Goal: Information Seeking & Learning: Find specific fact

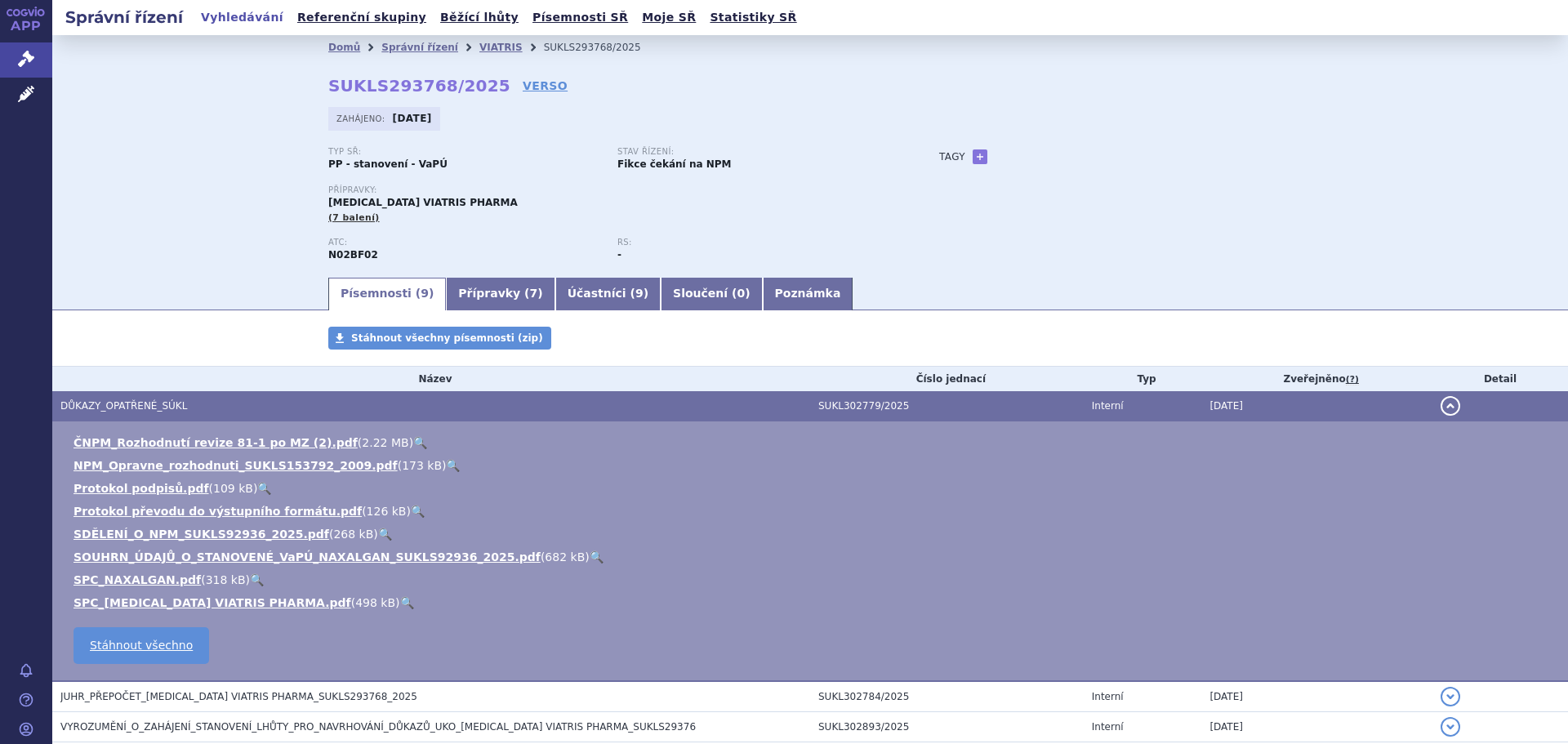
scroll to position [163, 0]
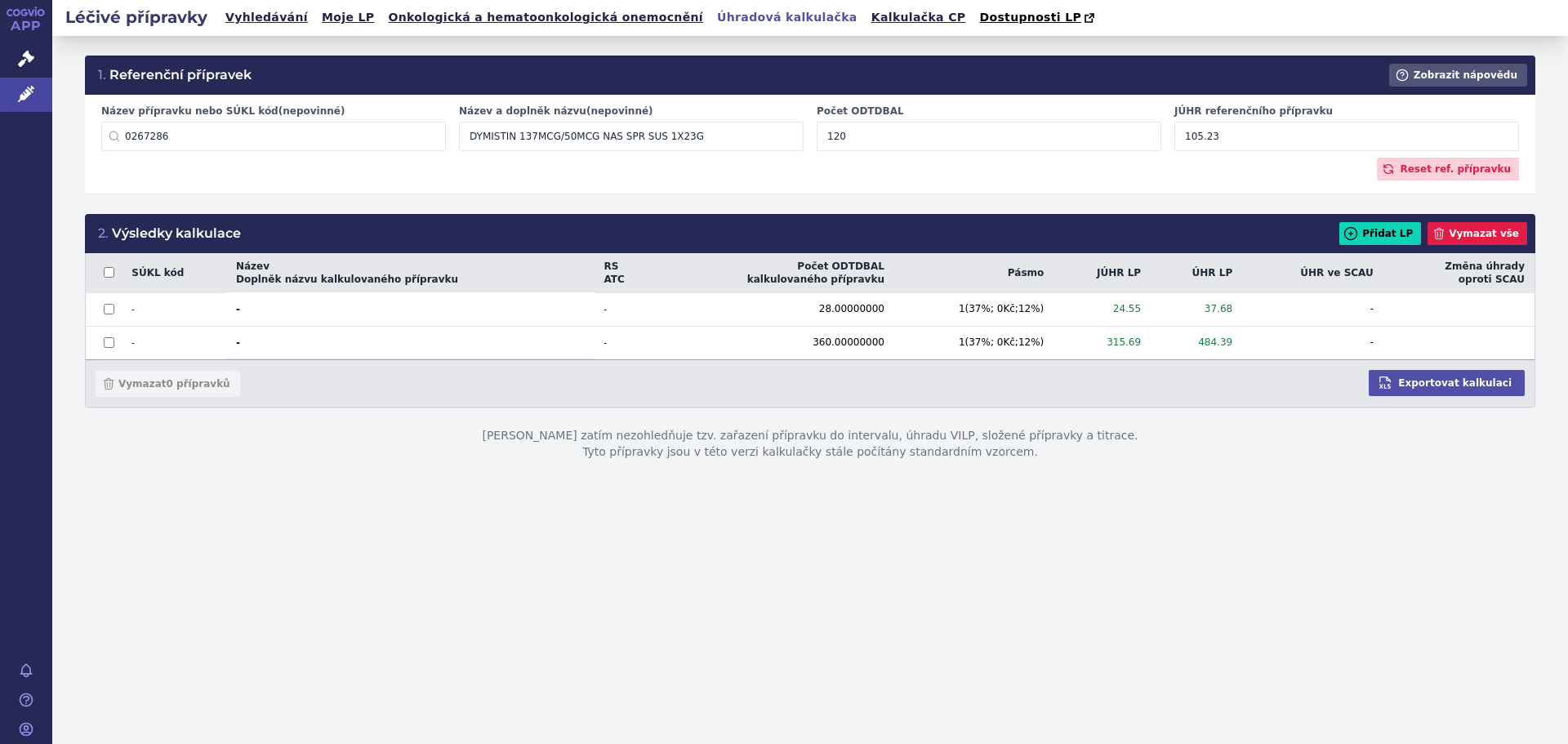
drag, startPoint x: 1266, startPoint y: 148, endPoint x: 1116, endPoint y: 118, distance: 153.0
click at [1117, 142] on div "Název přípravku nebo SÚKL kód (nepovinné) 0267286 Nenalezeny žádné LP Název a d…" at bounding box center [810, 131] width 1430 height 53
click at [1142, 172] on div "Reset ref. přípravku" at bounding box center [810, 169] width 1417 height 23
drag, startPoint x: 1466, startPoint y: 166, endPoint x: 1265, endPoint y: 162, distance: 201.0
click at [1265, 162] on div "Reset ref. přípravku" at bounding box center [810, 169] width 1417 height 23
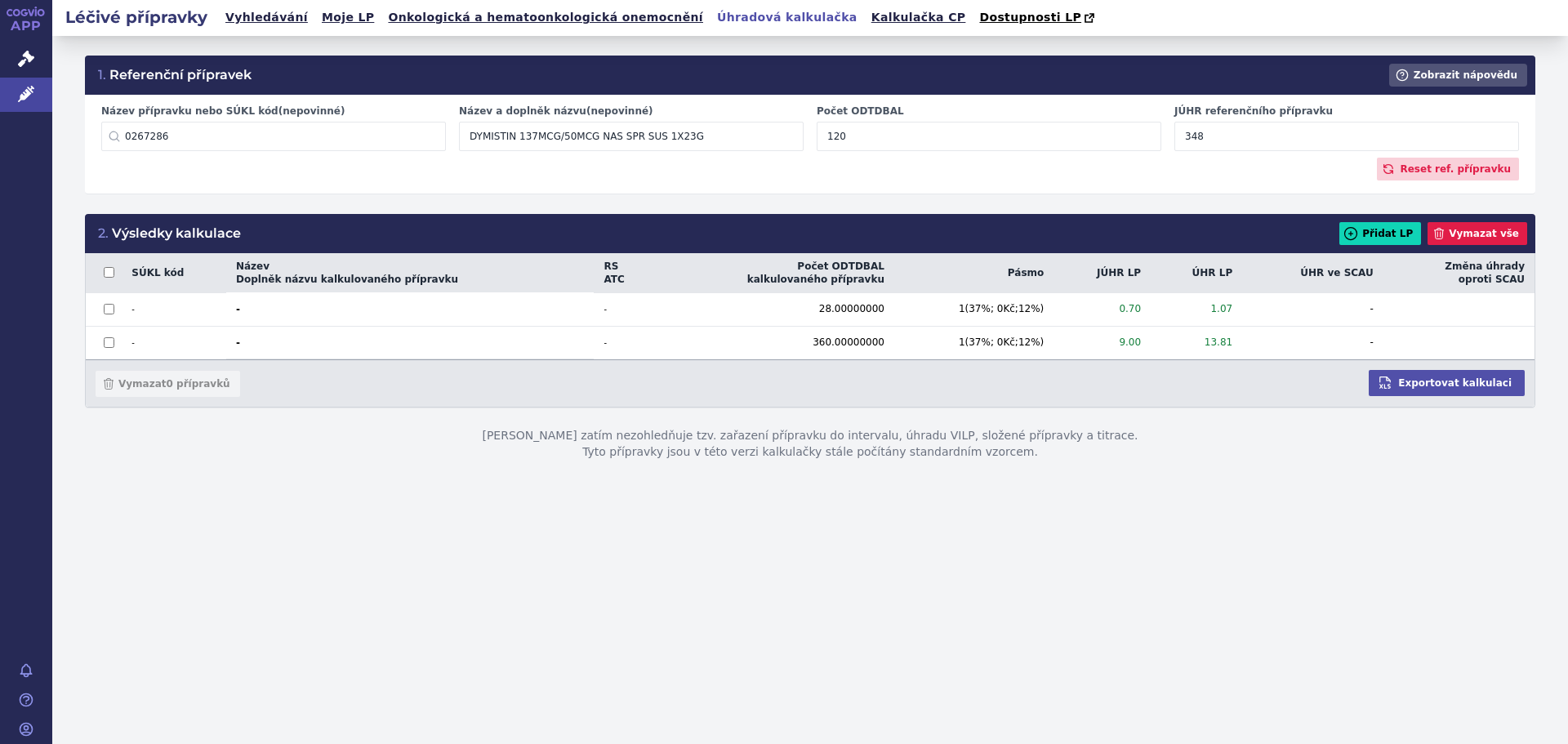
click at [1177, 174] on div "Reset ref. přípravku" at bounding box center [810, 169] width 1417 height 23
click at [1232, 124] on input "348" at bounding box center [1347, 136] width 345 height 29
click at [1213, 133] on input "348.00" at bounding box center [1347, 136] width 345 height 29
type input "348"
click at [1187, 181] on div "Název přípravku nebo SÚKL kód (nepovinné) 0267286 Nenalezeny žádné LP Název a d…" at bounding box center [810, 143] width 1450 height 99
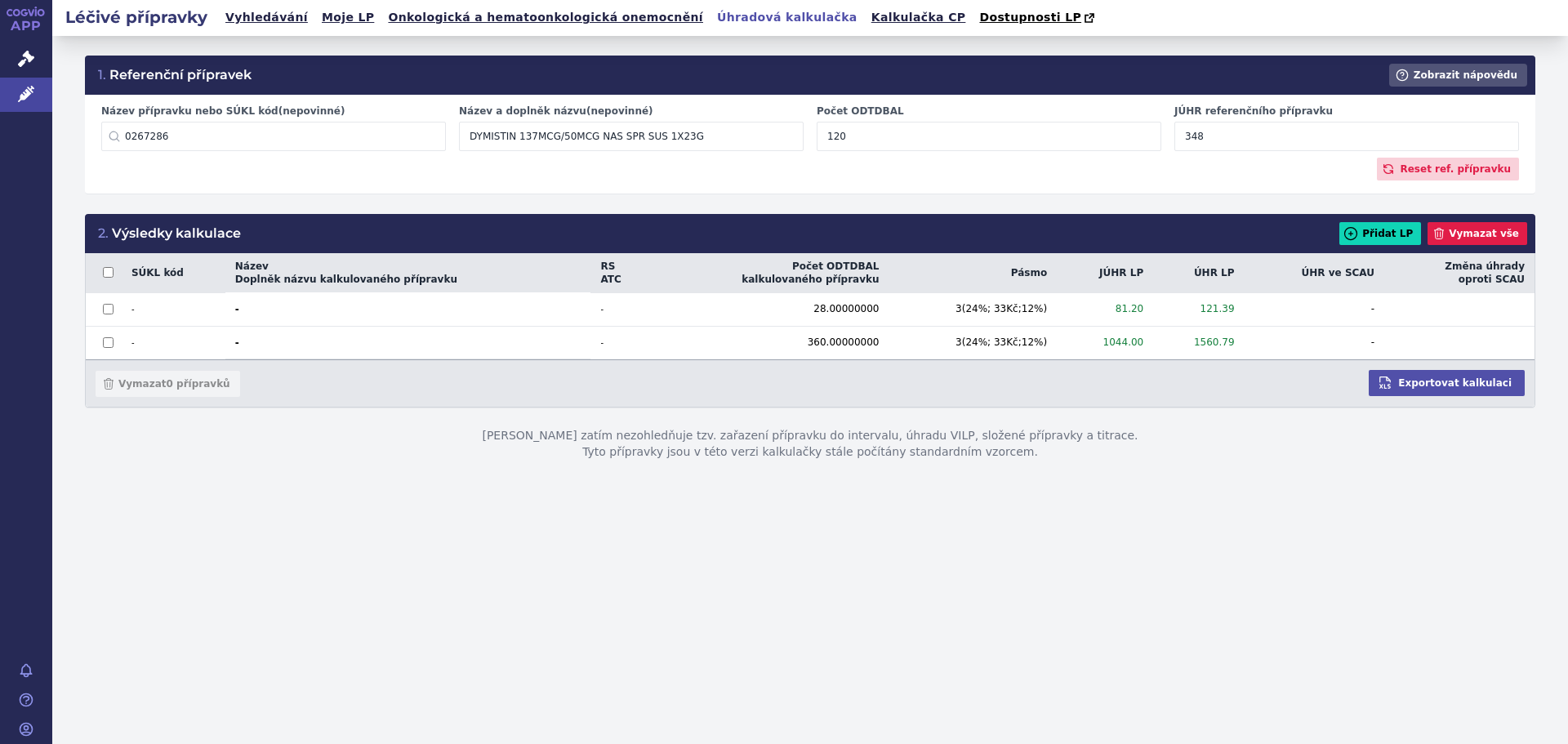
click at [1086, 158] on div "Reset ref. přípravku" at bounding box center [810, 169] width 1417 height 23
click at [129, 177] on div "Reset ref. přípravku" at bounding box center [810, 169] width 1417 height 23
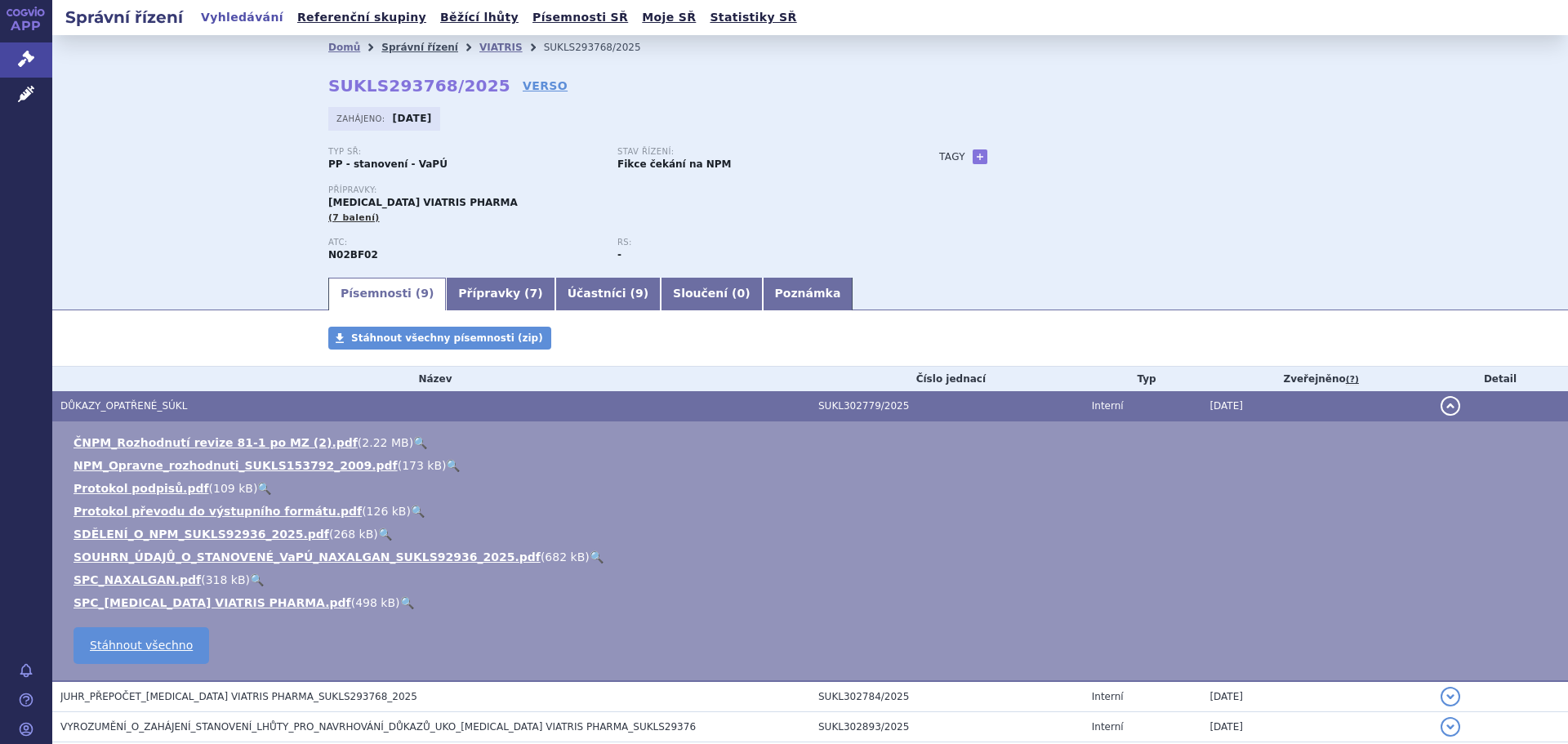
click at [424, 47] on link "Správní řízení" at bounding box center [419, 47] width 77 height 12
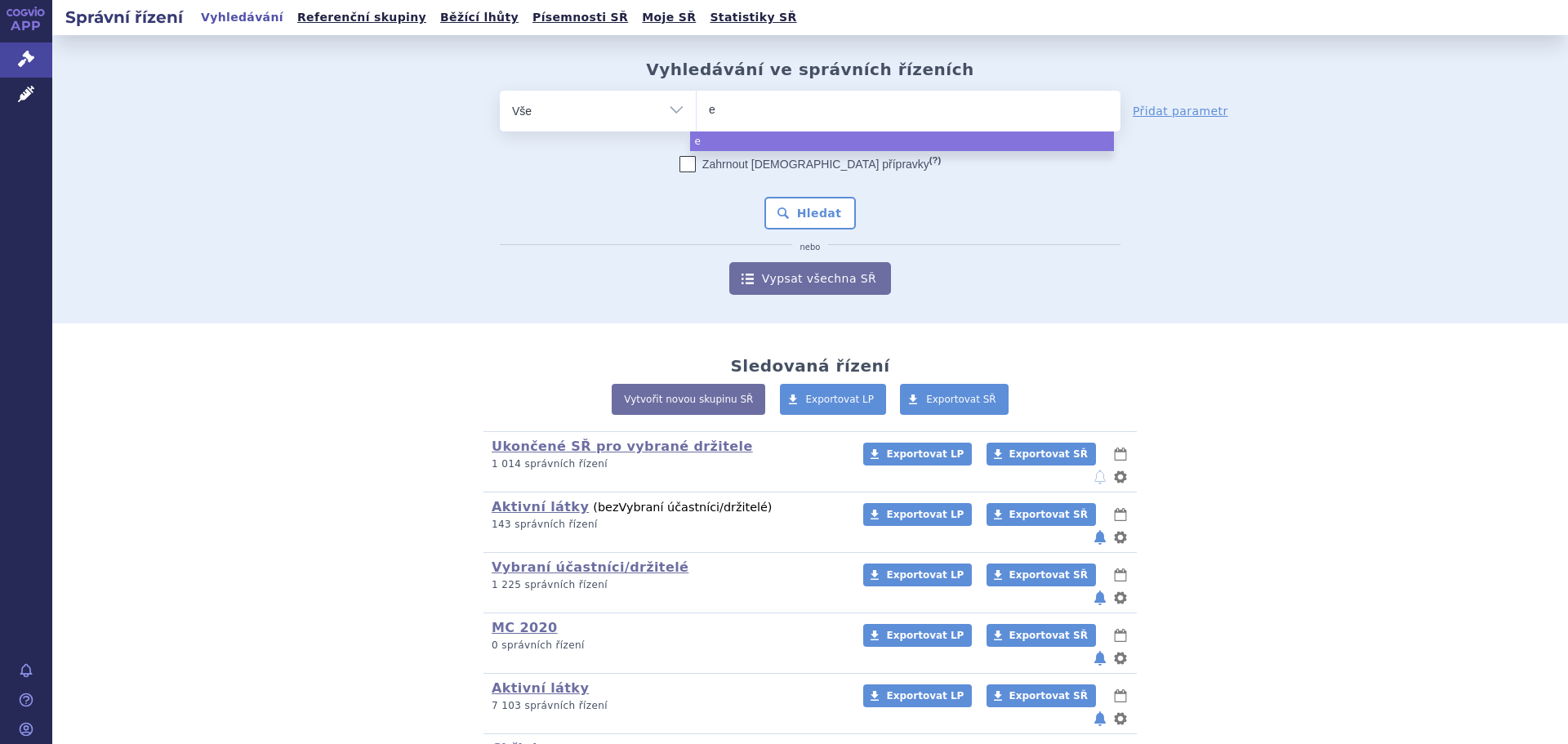
type input "ed"
type input "edo"
type input "edox"
type input "edoxa"
type input "edoxaba"
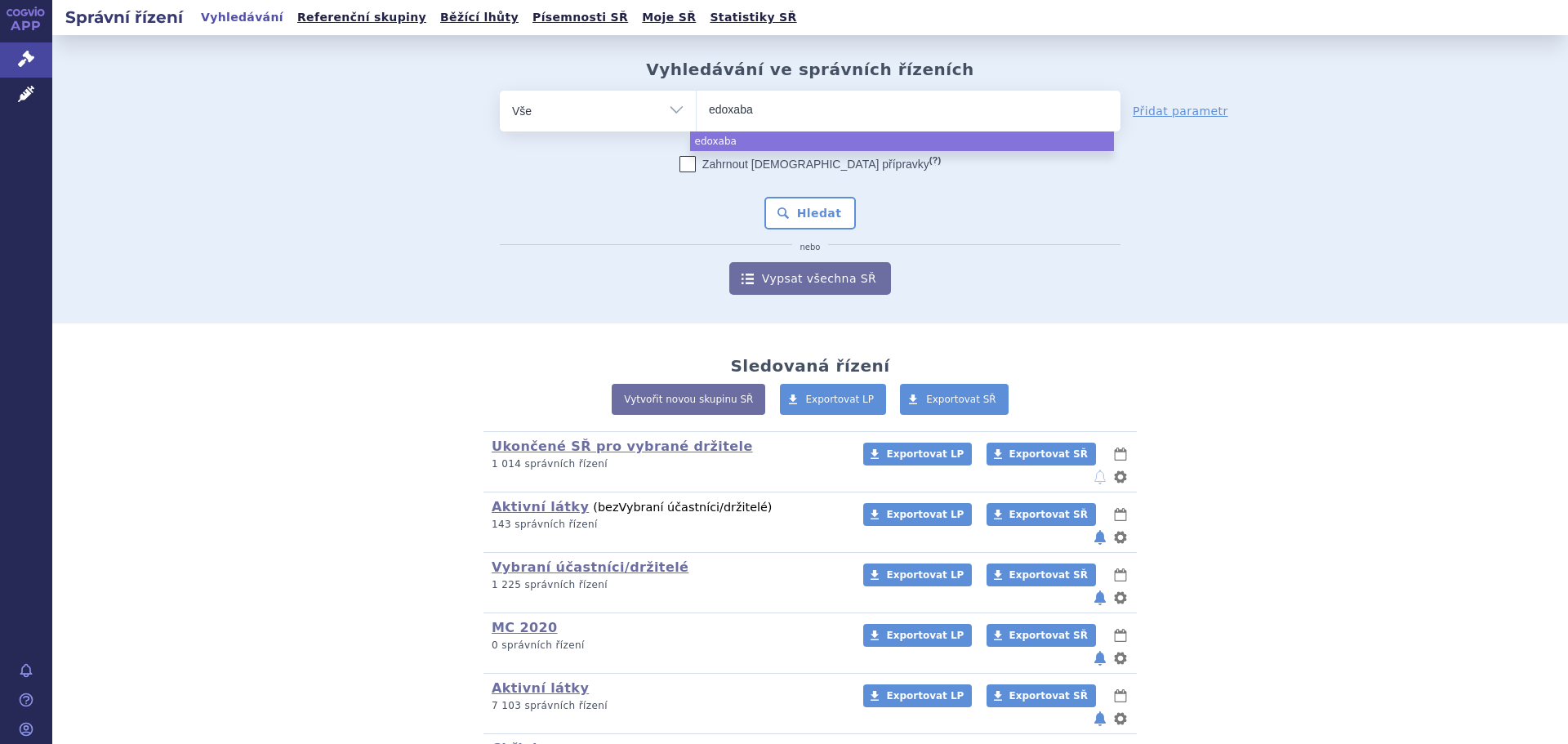
type input "edoxabam"
type input "edoxaba"
type input "edoxaban"
select select "edoxaban"
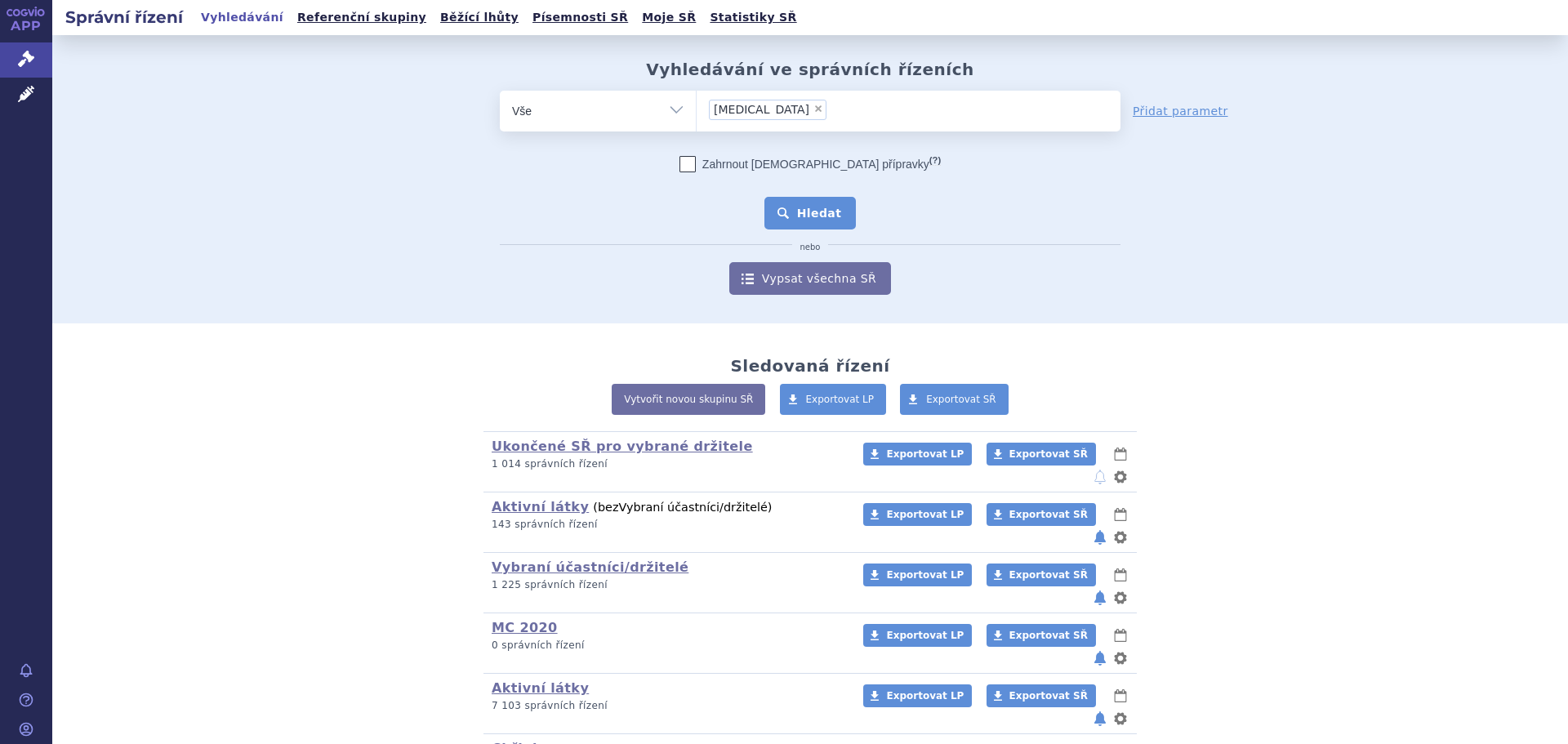
click at [795, 215] on button "Hledat" at bounding box center [810, 212] width 92 height 32
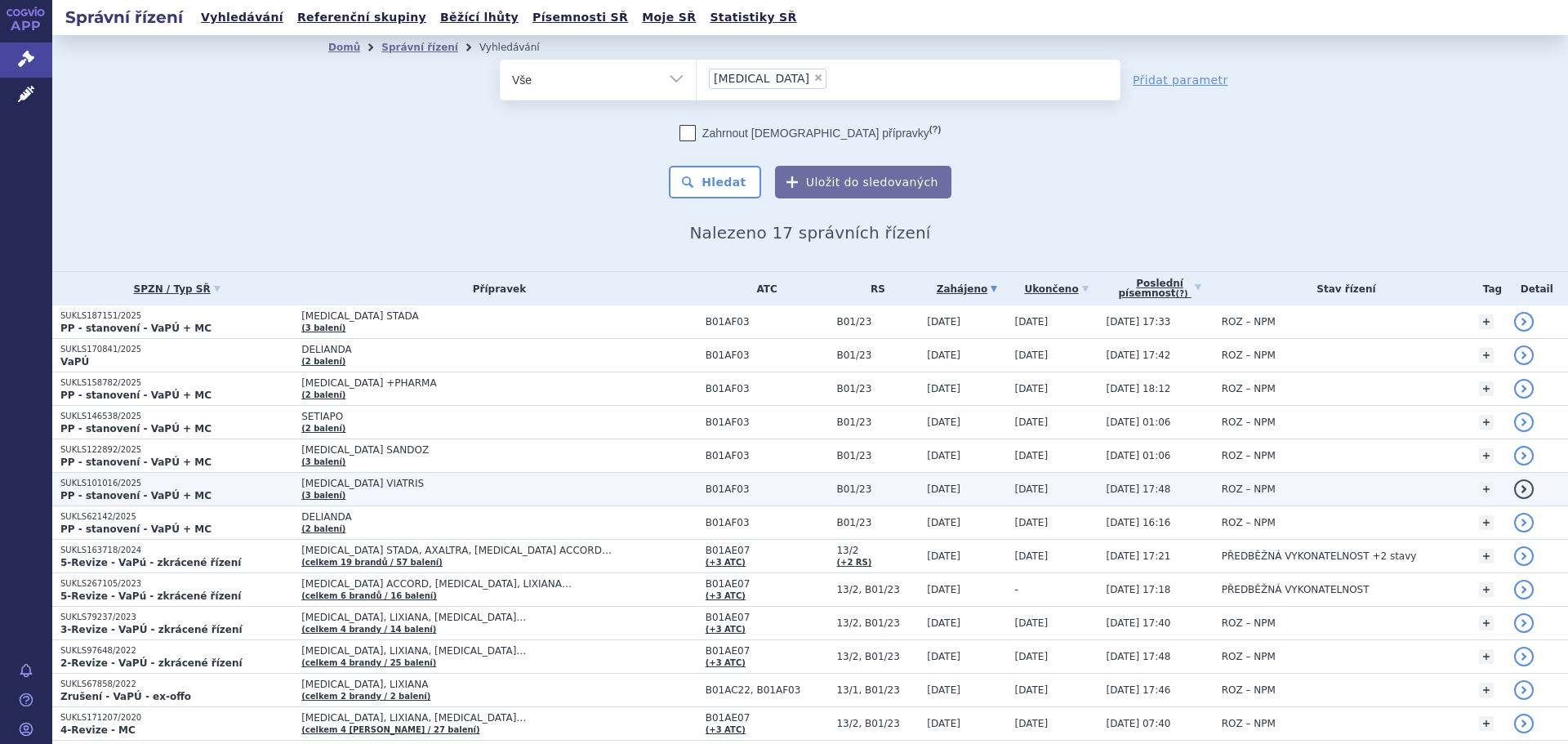
click at [372, 488] on span "[MEDICAL_DATA] VIATRIS" at bounding box center [500, 483] width 396 height 12
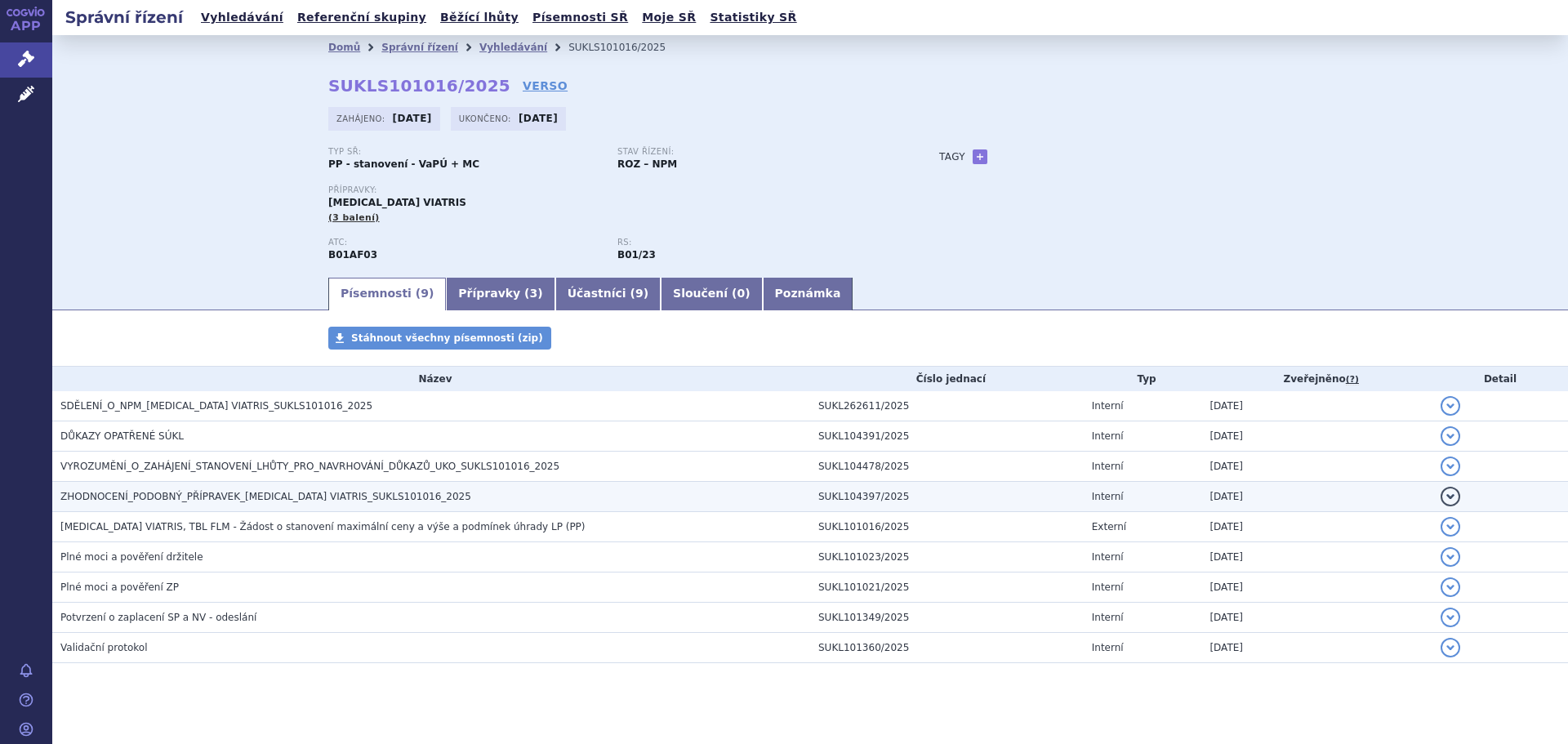
click at [168, 496] on span "ZHODNOCENÍ_PODOBNÝ_PŘÍPRAVEK_[MEDICAL_DATA] VIATRIS_SUKLS101016_2025" at bounding box center [266, 496] width 411 height 12
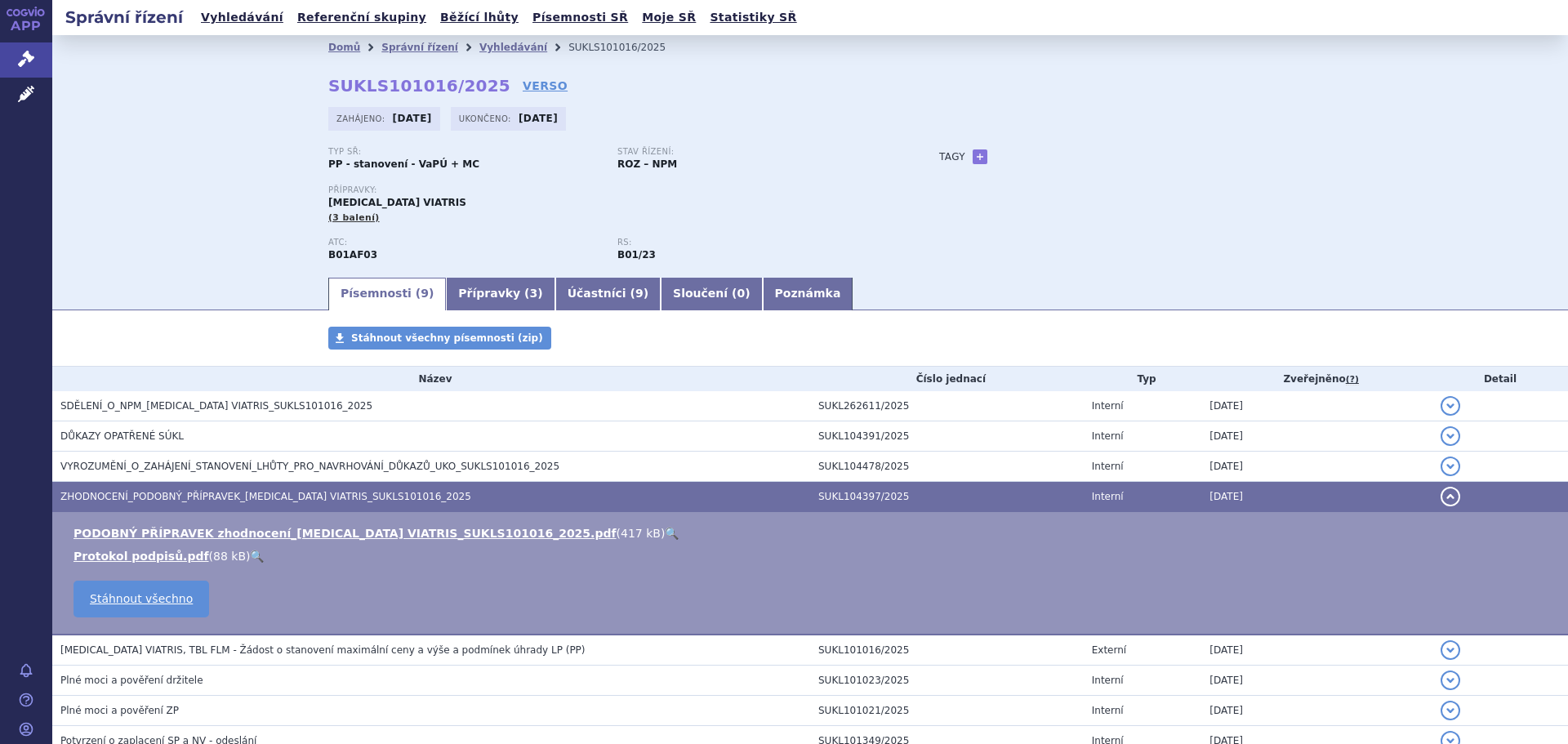
click at [665, 533] on link "🔍" at bounding box center [671, 533] width 14 height 13
